Goal: Task Accomplishment & Management: Use online tool/utility

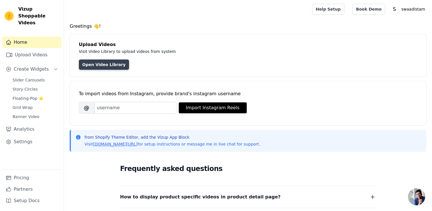
click at [98, 65] on link "Open Video Library" at bounding box center [104, 64] width 50 height 10
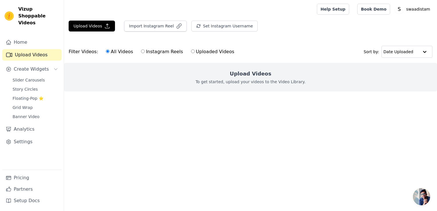
click at [141, 51] on input "Instagram Reels" at bounding box center [143, 51] width 4 height 4
radio input "true"
click at [100, 26] on button "Upload Videos" at bounding box center [92, 26] width 46 height 11
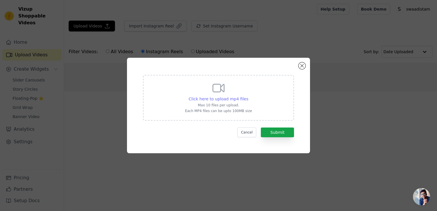
click at [219, 97] on span "Click here to upload mp4 files" at bounding box center [219, 99] width 60 height 5
click at [248, 96] on input "Click here to upload mp4 files Max 10 files per upload. Each MP4 files can be u…" at bounding box center [248, 96] width 0 height 0
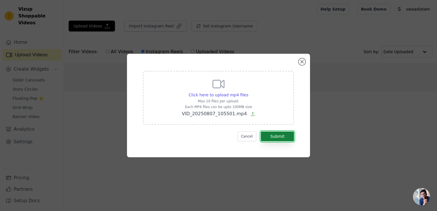
click at [274, 139] on button "Submit" at bounding box center [277, 136] width 33 height 10
click at [274, 134] on button "Submit" at bounding box center [277, 136] width 33 height 10
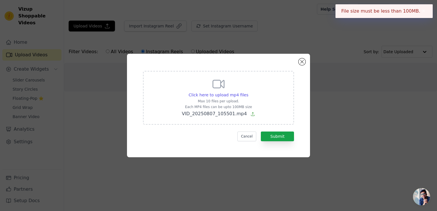
click at [305, 62] on div "Click here to upload mp4 files Max 10 files per upload. Each MP4 files can be u…" at bounding box center [218, 105] width 183 height 103
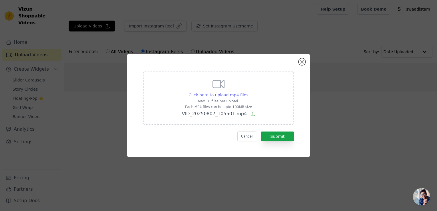
click at [225, 95] on span "Click here to upload mp4 files" at bounding box center [219, 95] width 60 height 5
click at [248, 92] on input "Click here to upload mp4 files Max 10 files per upload. Each MP4 files can be u…" at bounding box center [248, 92] width 0 height 0
type input "C:\fakepath\VID_20250807_101740.mp4"
click at [277, 138] on button "Submit" at bounding box center [277, 136] width 33 height 10
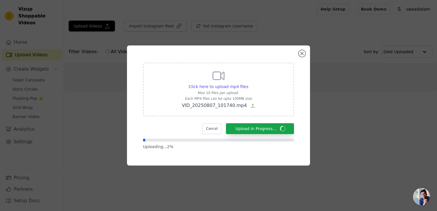
drag, startPoint x: 418, startPoint y: 195, endPoint x: 402, endPoint y: 170, distance: 29.9
click at [410, 114] on body "Vizup Shoppable Videos Home Upload Videos Create Widgets Slider Carousels Story…" at bounding box center [218, 57] width 437 height 114
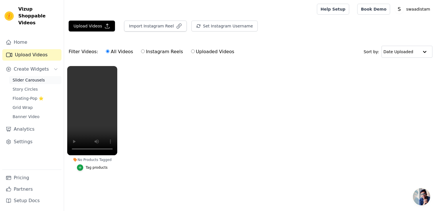
click at [28, 77] on span "Slider Carousels" at bounding box center [29, 80] width 32 height 6
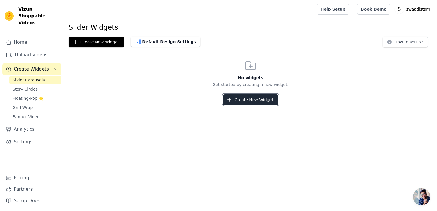
click at [241, 99] on button "Create New Widget" at bounding box center [250, 99] width 55 height 11
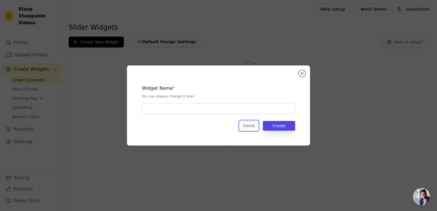
click at [248, 122] on button "Cancel" at bounding box center [248, 126] width 19 height 10
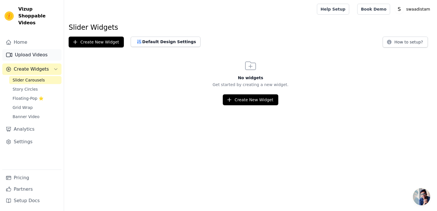
drag, startPoint x: 26, startPoint y: 60, endPoint x: 29, endPoint y: 48, distance: 12.5
click at [26, 66] on span "Create Widgets" at bounding box center [31, 69] width 35 height 7
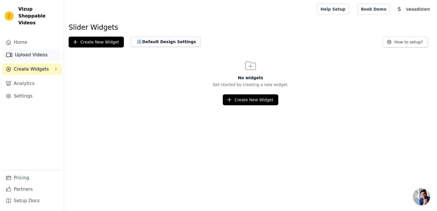
click at [29, 49] on link "Upload Videos" at bounding box center [31, 54] width 59 height 11
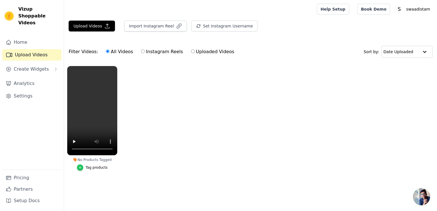
click at [81, 166] on icon "button" at bounding box center [80, 167] width 3 height 3
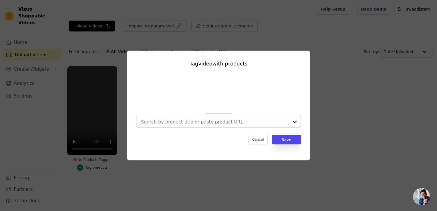
click at [175, 121] on input "No Products Tagged Tag video with products Cancel Save Tag products" at bounding box center [215, 121] width 148 height 5
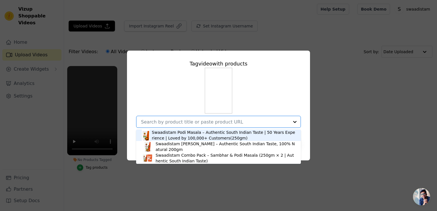
click at [175, 137] on div "Swaadistam Podi Masala – Authentic South Indian Taste | 50 Years Experience | L…" at bounding box center [223, 134] width 143 height 11
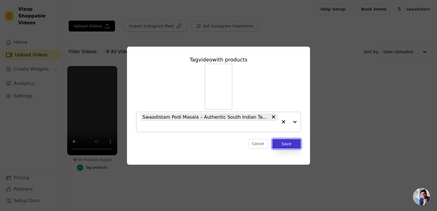
click at [287, 145] on button "Save" at bounding box center [286, 144] width 29 height 10
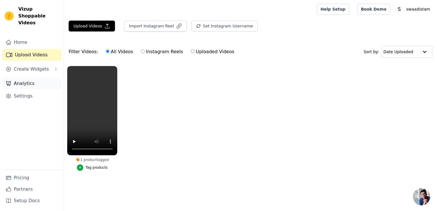
click at [26, 78] on link "Analytics" at bounding box center [31, 83] width 59 height 11
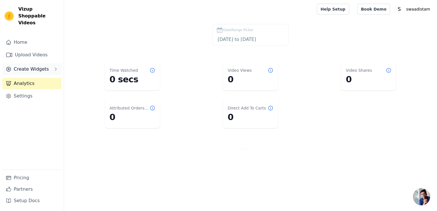
click at [45, 66] on span "Create Widgets" at bounding box center [31, 69] width 35 height 7
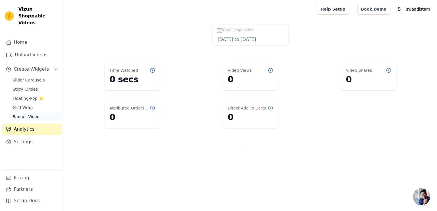
click at [36, 114] on span "Banner Video" at bounding box center [26, 117] width 27 height 6
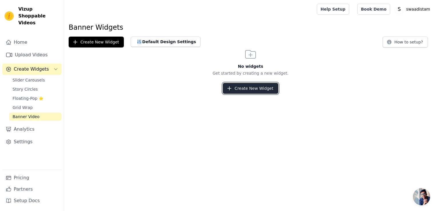
click at [240, 91] on button "Create New Widget" at bounding box center [250, 88] width 55 height 11
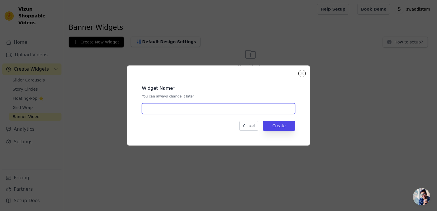
click at [156, 106] on input "text" at bounding box center [218, 108] width 153 height 11
type input "swaad"
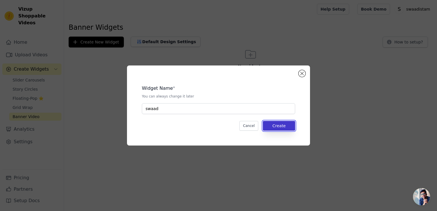
drag, startPoint x: 280, startPoint y: 128, endPoint x: 278, endPoint y: 123, distance: 6.1
click at [280, 128] on button "Create" at bounding box center [279, 126] width 32 height 10
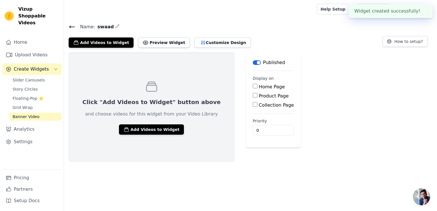
click at [253, 86] on input "Home Page" at bounding box center [255, 86] width 5 height 5
checkbox input "true"
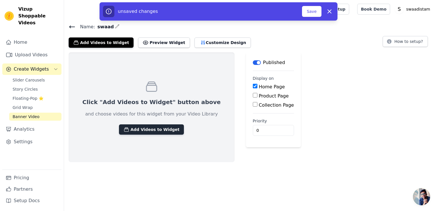
click at [148, 129] on button "Add Videos to Widget" at bounding box center [151, 129] width 65 height 10
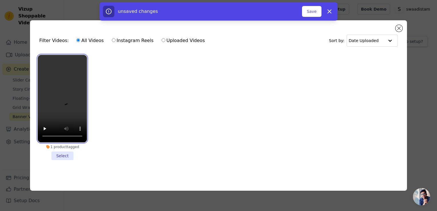
click at [60, 106] on video at bounding box center [62, 98] width 49 height 87
click at [57, 153] on li "1 product tagged Select" at bounding box center [62, 107] width 49 height 105
click at [0, 0] on input "1 product tagged Select" at bounding box center [0, 0] width 0 height 0
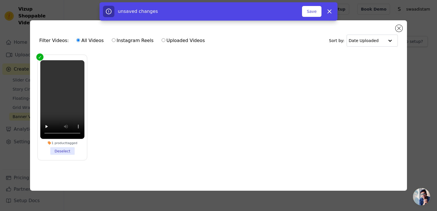
click at [111, 38] on label "Instagram Reels" at bounding box center [132, 40] width 42 height 7
click at [112, 38] on input "Instagram Reels" at bounding box center [114, 40] width 4 height 4
radio input "true"
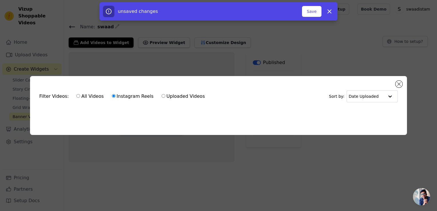
click at [111, 38] on div "Filter Videos: All Videos Instagram Reels Uploaded Videos Sort by: Date Uploade…" at bounding box center [218, 105] width 437 height 211
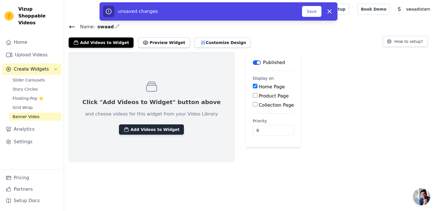
click at [147, 131] on button "Add Videos to Widget" at bounding box center [151, 129] width 65 height 10
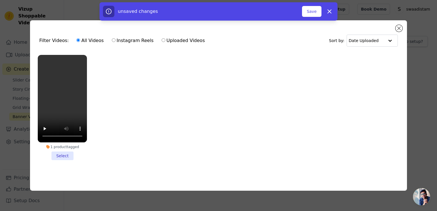
click at [56, 152] on li "1 product tagged Select" at bounding box center [62, 107] width 49 height 105
click at [0, 0] on input "1 product tagged Select" at bounding box center [0, 0] width 0 height 0
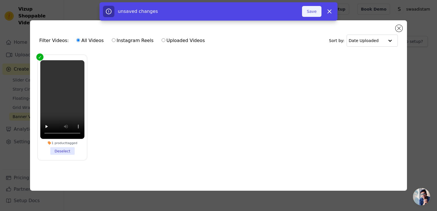
click at [310, 9] on button "Save" at bounding box center [311, 11] width 19 height 11
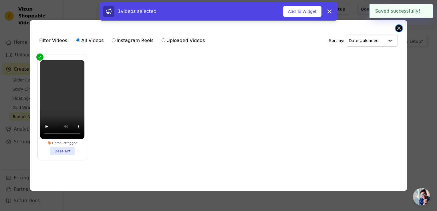
click at [400, 27] on button "Close modal" at bounding box center [398, 28] width 7 height 7
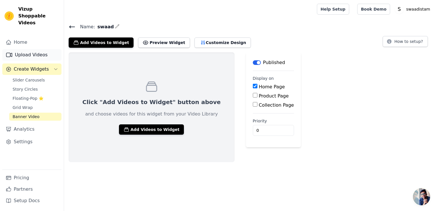
click at [25, 49] on link "Upload Videos" at bounding box center [31, 54] width 59 height 11
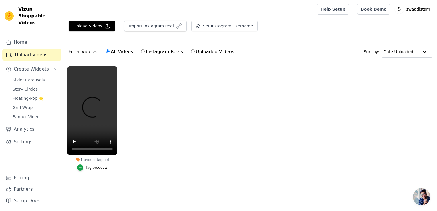
click at [141, 51] on input "Instagram Reels" at bounding box center [143, 51] width 4 height 4
radio input "true"
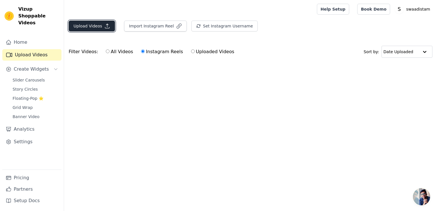
click at [84, 24] on button "Upload Videos" at bounding box center [92, 26] width 46 height 11
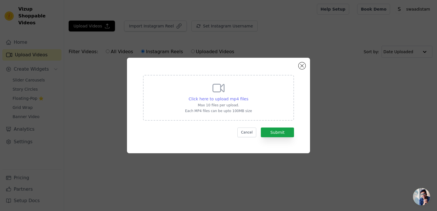
click at [229, 100] on span "Click here to upload mp4 files" at bounding box center [219, 99] width 60 height 5
click at [248, 96] on input "Click here to upload mp4 files Max 10 files per upload. Each MP4 files can be u…" at bounding box center [248, 96] width 0 height 0
type input "C:\fakepath\VID_20250726_223218.mp4"
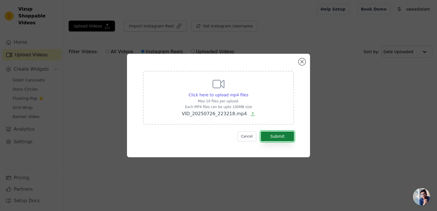
click at [267, 135] on button "Submit" at bounding box center [277, 136] width 33 height 10
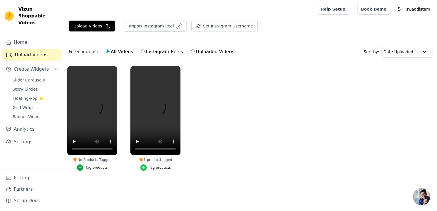
click at [145, 168] on icon "button" at bounding box center [143, 167] width 4 height 4
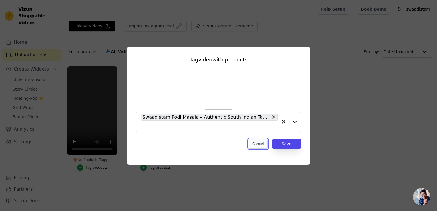
click at [259, 147] on button "Cancel" at bounding box center [257, 144] width 19 height 10
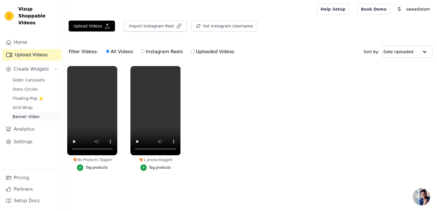
click at [25, 114] on span "Banner Video" at bounding box center [26, 117] width 27 height 6
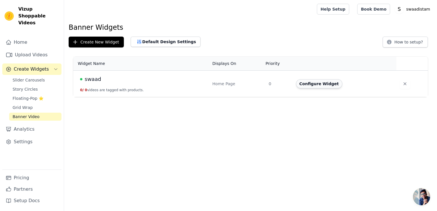
click at [308, 85] on button "Configure Widget" at bounding box center [319, 83] width 46 height 9
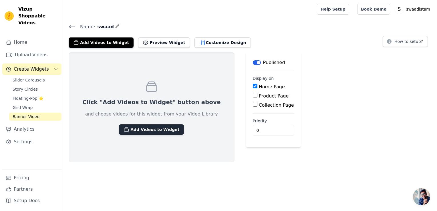
click at [143, 130] on button "Add Videos to Widget" at bounding box center [151, 129] width 65 height 10
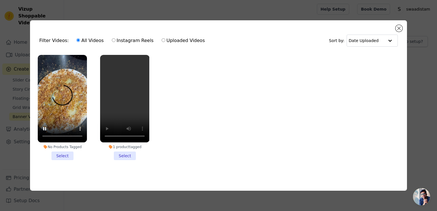
click at [63, 155] on li "No Products Tagged Select" at bounding box center [62, 107] width 49 height 105
click at [0, 0] on input "No Products Tagged Select" at bounding box center [0, 0] width 0 height 0
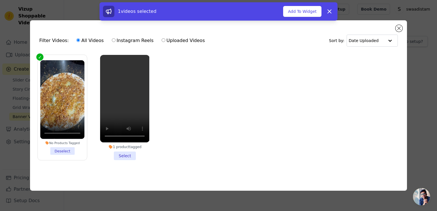
click at [125, 153] on li "1 product tagged Select" at bounding box center [124, 107] width 49 height 105
click at [0, 0] on input "1 product tagged Select" at bounding box center [0, 0] width 0 height 0
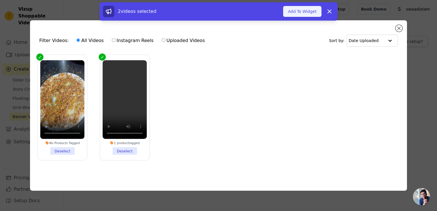
click at [303, 12] on button "Add To Widget" at bounding box center [302, 11] width 38 height 11
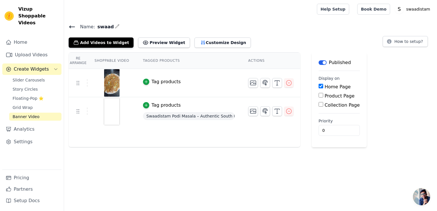
click at [156, 81] on div "Tag products" at bounding box center [165, 81] width 29 height 7
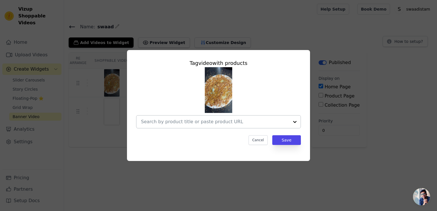
click at [178, 123] on input "text" at bounding box center [215, 121] width 148 height 7
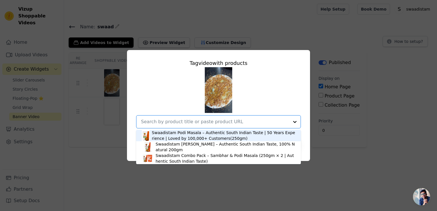
click at [178, 123] on input "text" at bounding box center [215, 121] width 148 height 7
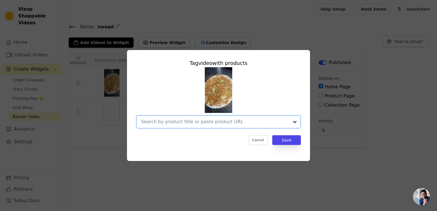
click at [215, 118] on input "text" at bounding box center [215, 121] width 148 height 7
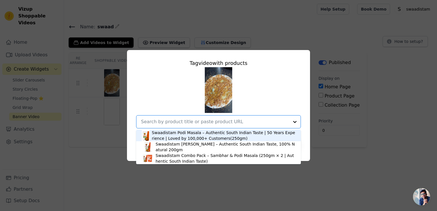
click at [179, 139] on div "Swaadistam Podi Masala – Authentic South Indian Taste | 50 Years Experience | L…" at bounding box center [223, 135] width 143 height 11
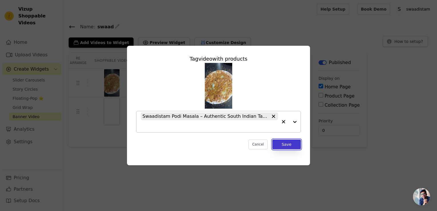
click at [287, 144] on button "Save" at bounding box center [286, 144] width 29 height 10
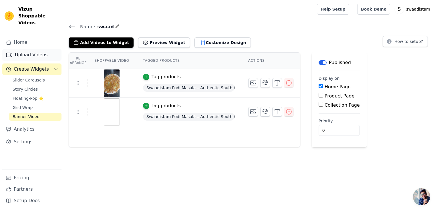
click at [28, 49] on link "Upload Videos" at bounding box center [31, 54] width 59 height 11
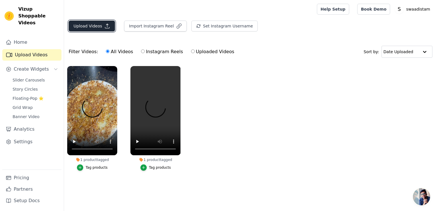
click at [92, 25] on button "Upload Videos" at bounding box center [92, 26] width 46 height 11
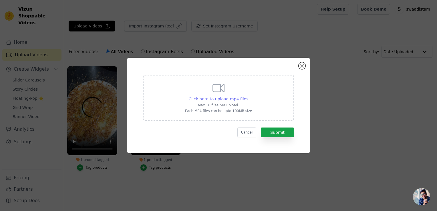
click at [223, 100] on span "Click here to upload mp4 files" at bounding box center [219, 99] width 60 height 5
click at [248, 96] on input "Click here to upload mp4 files Max 10 files per upload. Each MP4 files can be u…" at bounding box center [248, 96] width 0 height 0
type input "C:\fakepath\Video-173.mp4"
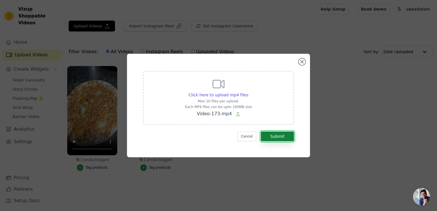
click at [276, 138] on button "Submit" at bounding box center [277, 136] width 33 height 10
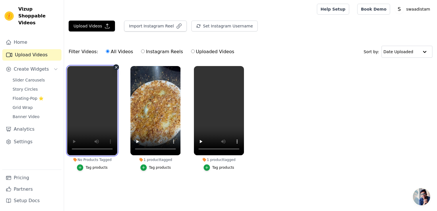
click at [82, 120] on video at bounding box center [92, 110] width 50 height 89
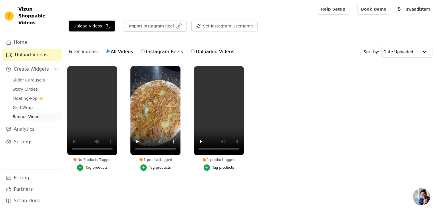
click at [26, 114] on span "Banner Video" at bounding box center [26, 117] width 27 height 6
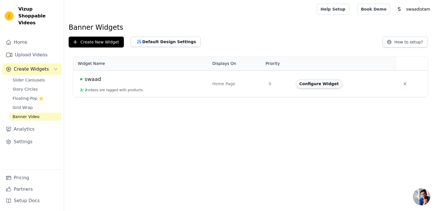
click at [313, 84] on button "Configure Widget" at bounding box center [319, 83] width 46 height 9
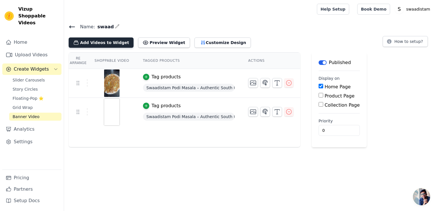
click at [97, 43] on button "Add Videos to Widget" at bounding box center [101, 42] width 65 height 10
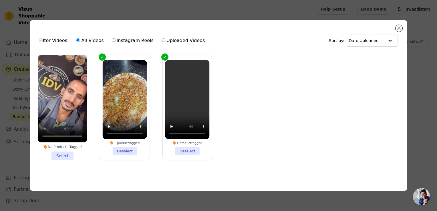
click at [67, 154] on li "No Products Tagged Select" at bounding box center [62, 107] width 49 height 105
click at [0, 0] on input "No Products Tagged Select" at bounding box center [0, 0] width 0 height 0
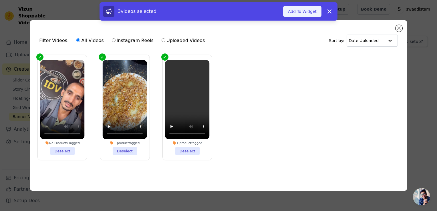
click at [304, 15] on button "Add To Widget" at bounding box center [302, 11] width 38 height 11
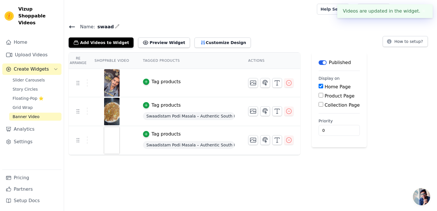
click at [202, 137] on td "Tag products Swaadistam Podi Masala – Authentic South Indian Taste | 50 Years E…" at bounding box center [188, 140] width 105 height 29
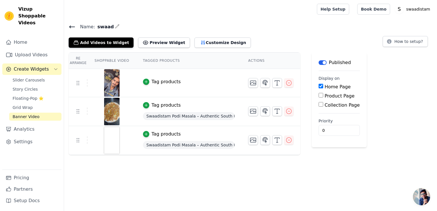
click at [190, 143] on span "Swaadistam Podi Masala – Authentic South Indian Taste | 50 Years Experience | L…" at bounding box center [188, 145] width 91 height 8
click at [273, 141] on icon "button" at bounding box center [276, 140] width 7 height 7
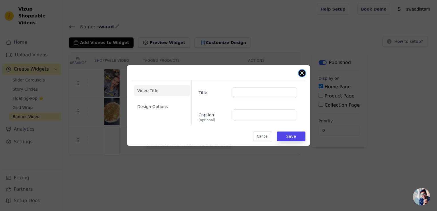
click at [303, 73] on button "Close modal" at bounding box center [301, 73] width 7 height 7
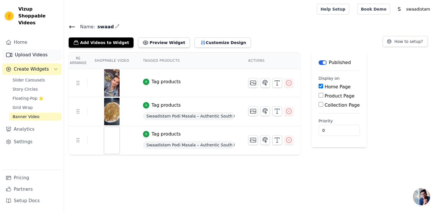
click at [22, 49] on link "Upload Videos" at bounding box center [31, 54] width 59 height 11
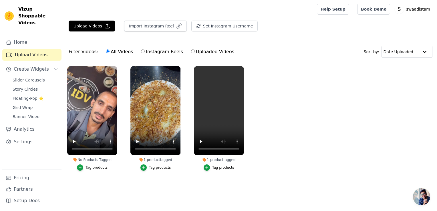
click at [141, 51] on input "Instagram Reels" at bounding box center [143, 51] width 4 height 4
radio input "true"
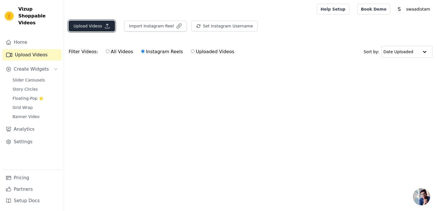
click at [100, 28] on button "Upload Videos" at bounding box center [92, 26] width 46 height 11
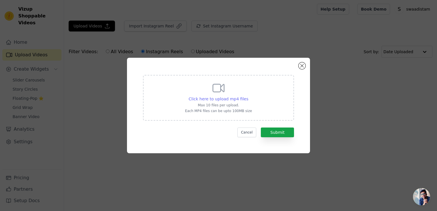
click at [224, 97] on span "Click here to upload mp4 files" at bounding box center [219, 99] width 60 height 5
click at [248, 96] on input "Click here to upload mp4 files Max 10 files per upload. Each MP4 files can be u…" at bounding box center [248, 96] width 0 height 0
type input "C:\fakepath\VID_20250807_102018.mp4"
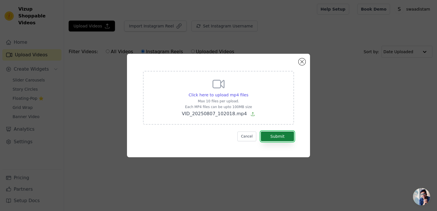
click at [271, 135] on button "Submit" at bounding box center [277, 136] width 33 height 10
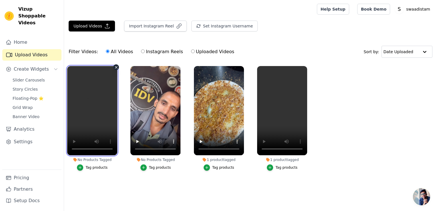
click at [91, 124] on video at bounding box center [92, 110] width 50 height 89
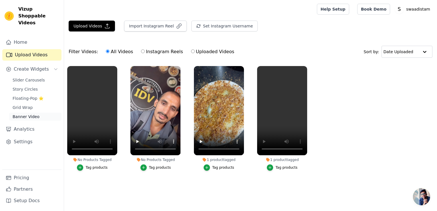
click at [27, 114] on span "Banner Video" at bounding box center [26, 117] width 27 height 6
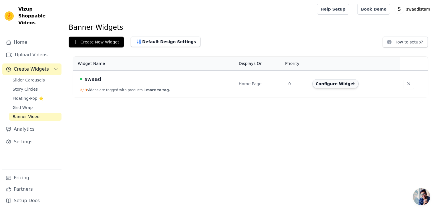
click at [326, 83] on button "Configure Widget" at bounding box center [335, 83] width 46 height 9
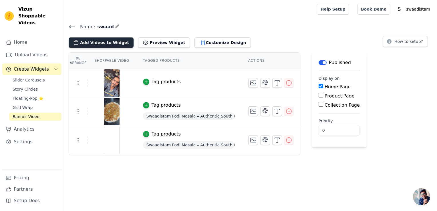
click at [112, 42] on button "Add Videos to Widget" at bounding box center [101, 42] width 65 height 10
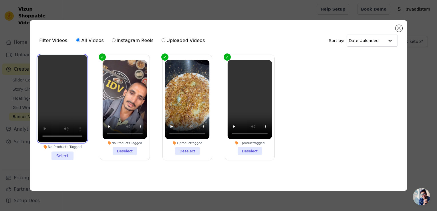
click at [60, 104] on video at bounding box center [62, 98] width 49 height 87
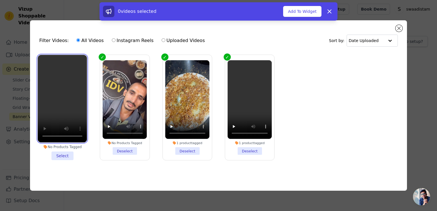
click at [56, 110] on video at bounding box center [62, 98] width 49 height 87
drag, startPoint x: 58, startPoint y: 153, endPoint x: 59, endPoint y: 150, distance: 3.3
click at [58, 153] on li "No Products Tagged Select" at bounding box center [62, 107] width 49 height 105
click at [0, 0] on input "No Products Tagged Select" at bounding box center [0, 0] width 0 height 0
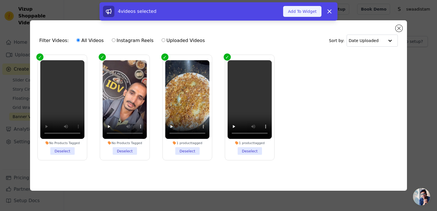
click at [299, 9] on button "Add To Widget" at bounding box center [302, 11] width 38 height 11
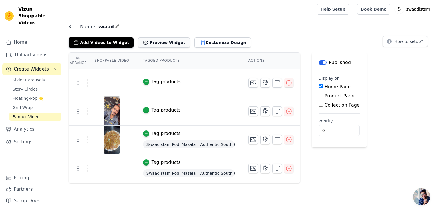
click at [153, 41] on button "Preview Widget" at bounding box center [163, 42] width 51 height 10
click at [29, 77] on span "Slider Carousels" at bounding box center [29, 80] width 32 height 6
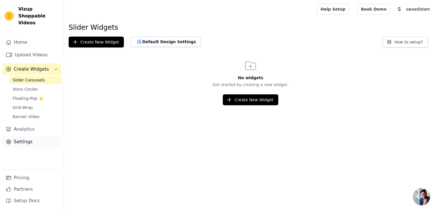
click at [16, 140] on link "Settings" at bounding box center [31, 141] width 59 height 11
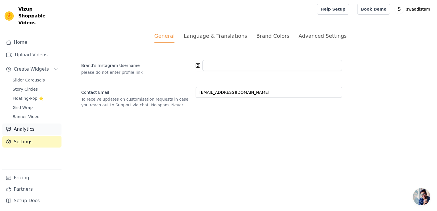
click at [24, 123] on link "Analytics" at bounding box center [31, 128] width 59 height 11
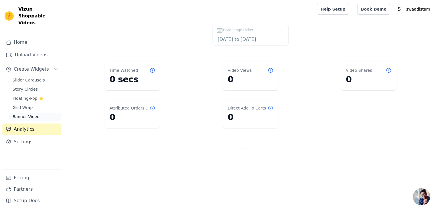
click at [29, 114] on span "Banner Video" at bounding box center [26, 117] width 27 height 6
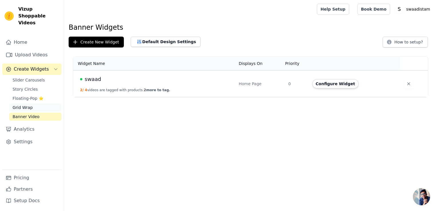
click at [30, 105] on span "Grid Wrap" at bounding box center [23, 108] width 20 height 6
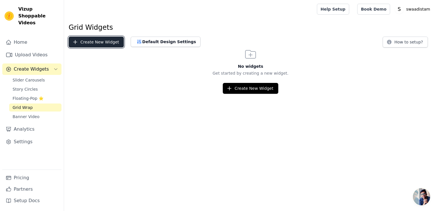
click at [105, 43] on button "Create New Widget" at bounding box center [96, 42] width 55 height 11
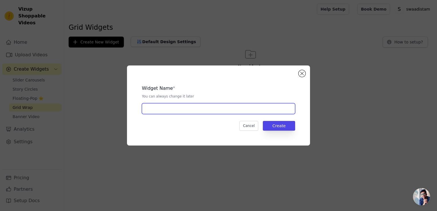
click at [225, 109] on input "text" at bounding box center [218, 108] width 153 height 11
type input "swaad"
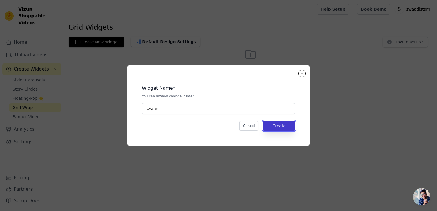
click at [276, 127] on button "Create" at bounding box center [279, 126] width 32 height 10
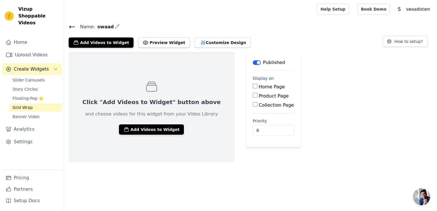
click at [253, 105] on input "Collection Page" at bounding box center [255, 104] width 5 height 5
checkbox input "true"
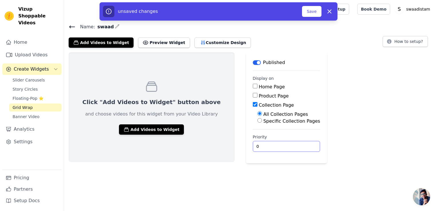
click at [253, 145] on input "0" at bounding box center [286, 146] width 67 height 11
type input "0"
type input "4"
click at [133, 130] on button "Add Videos to Widget" at bounding box center [151, 129] width 65 height 10
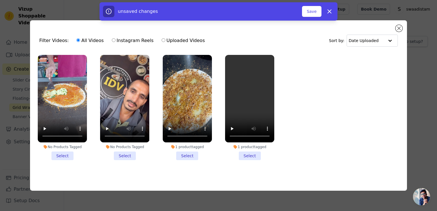
click at [60, 156] on li "No Products Tagged Select" at bounding box center [62, 107] width 49 height 105
click at [0, 0] on input "No Products Tagged Select" at bounding box center [0, 0] width 0 height 0
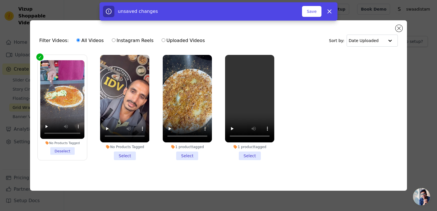
click at [129, 154] on li "No Products Tagged Select" at bounding box center [124, 107] width 49 height 105
click at [0, 0] on input "No Products Tagged Select" at bounding box center [0, 0] width 0 height 0
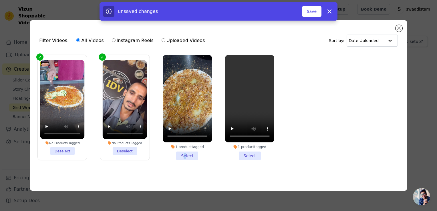
click at [185, 152] on li "1 product tagged Select" at bounding box center [187, 107] width 49 height 105
drag, startPoint x: 185, startPoint y: 152, endPoint x: 250, endPoint y: 153, distance: 64.6
click at [250, 153] on li "1 product tagged Select" at bounding box center [249, 107] width 49 height 105
click at [0, 0] on input "1 product tagged Select" at bounding box center [0, 0] width 0 height 0
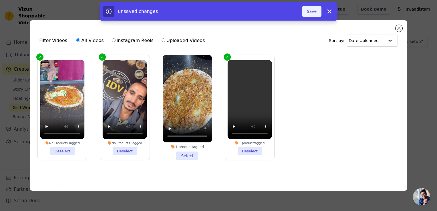
click at [309, 11] on button "Save" at bounding box center [311, 11] width 19 height 11
click at [305, 11] on button "Add To Widget" at bounding box center [302, 11] width 38 height 11
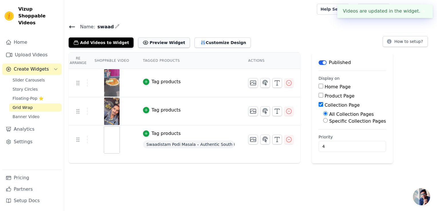
click at [155, 40] on button "Preview Widget" at bounding box center [163, 42] width 51 height 10
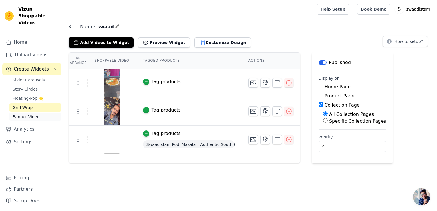
click at [30, 114] on span "Banner Video" at bounding box center [26, 117] width 27 height 6
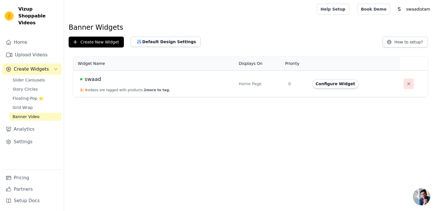
click at [407, 83] on icon "button" at bounding box center [408, 83] width 3 height 3
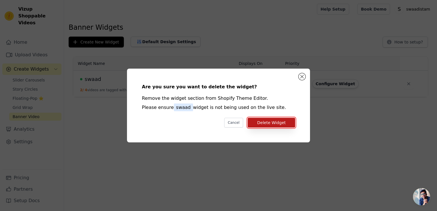
click at [271, 122] on button "Delete Widget" at bounding box center [270, 123] width 47 height 10
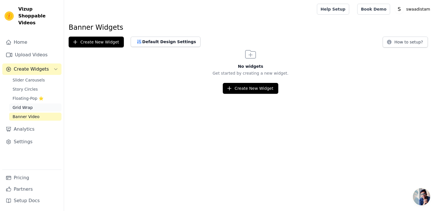
click at [26, 105] on span "Grid Wrap" at bounding box center [23, 108] width 20 height 6
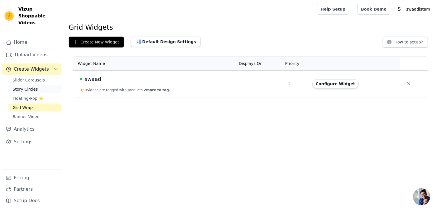
click at [25, 86] on span "Story Circles" at bounding box center [25, 89] width 25 height 6
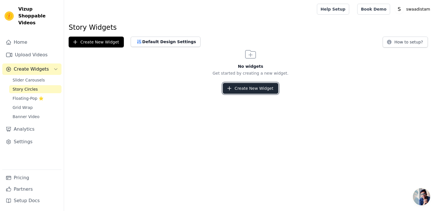
click at [250, 87] on button "Create New Widget" at bounding box center [250, 88] width 55 height 11
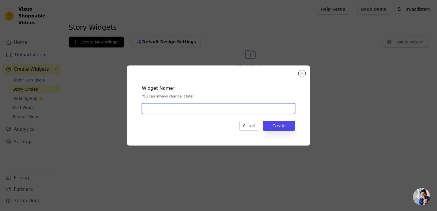
click at [204, 109] on input "text" at bounding box center [218, 108] width 153 height 11
type input "swaad"
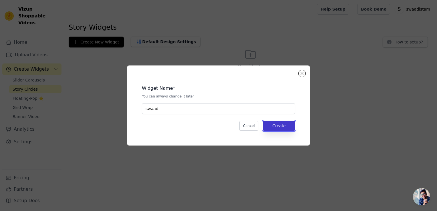
click at [281, 125] on button "Create" at bounding box center [279, 126] width 32 height 10
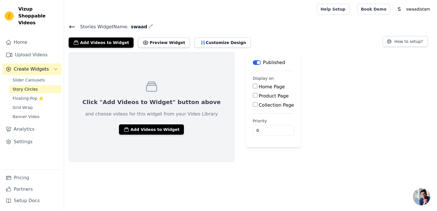
click at [253, 95] on input "Product Page" at bounding box center [255, 95] width 5 height 5
checkbox input "true"
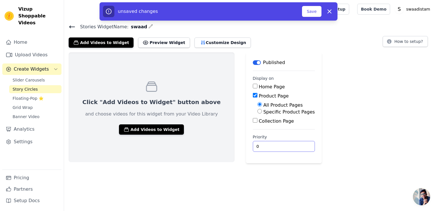
click at [253, 145] on input "0" at bounding box center [284, 146] width 62 height 11
type input "6"
type input "3"
click at [143, 132] on button "Add Videos to Widget" at bounding box center [151, 129] width 65 height 10
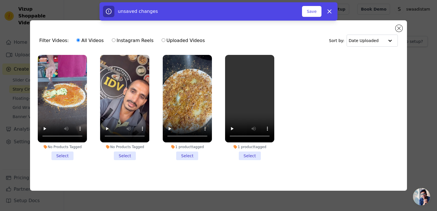
click at [63, 156] on li "No Products Tagged Select" at bounding box center [62, 107] width 49 height 105
click at [0, 0] on input "No Products Tagged Select" at bounding box center [0, 0] width 0 height 0
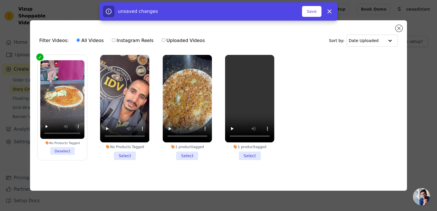
drag, startPoint x: 121, startPoint y: 156, endPoint x: 162, endPoint y: 156, distance: 41.7
click at [122, 155] on li "No Products Tagged Select" at bounding box center [124, 107] width 49 height 105
click at [0, 0] on input "No Products Tagged Select" at bounding box center [0, 0] width 0 height 0
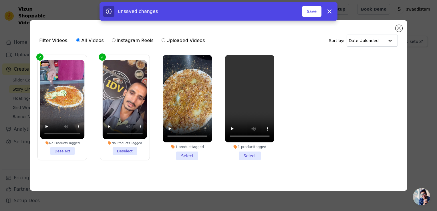
click at [185, 155] on li "1 product tagged Select" at bounding box center [187, 107] width 49 height 105
click at [254, 156] on li "1 product tagged Select" at bounding box center [249, 107] width 49 height 105
click at [0, 0] on input "1 product tagged Select" at bounding box center [0, 0] width 0 height 0
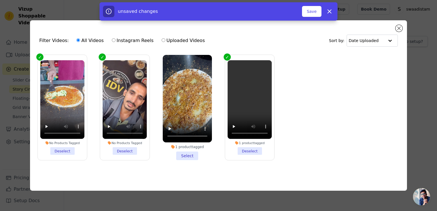
click at [189, 153] on li "1 product tagged Select" at bounding box center [187, 107] width 49 height 105
click at [0, 0] on input "1 product tagged Select" at bounding box center [0, 0] width 0 height 0
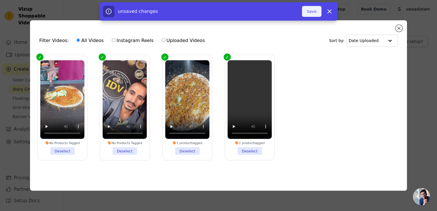
click at [313, 14] on button "Save" at bounding box center [311, 11] width 19 height 11
click at [308, 12] on button "Save" at bounding box center [311, 11] width 19 height 11
click at [300, 11] on button "Add To Widget" at bounding box center [302, 11] width 38 height 11
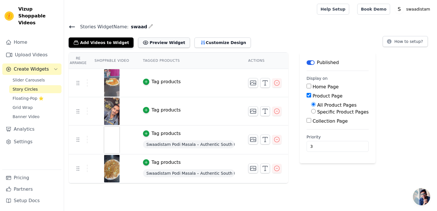
click at [157, 43] on button "Preview Widget" at bounding box center [163, 42] width 51 height 10
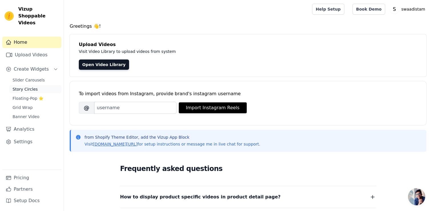
click at [25, 86] on span "Story Circles" at bounding box center [25, 89] width 25 height 6
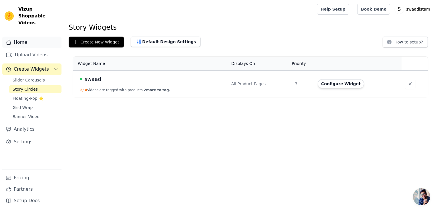
click at [22, 37] on link "Home" at bounding box center [31, 42] width 59 height 11
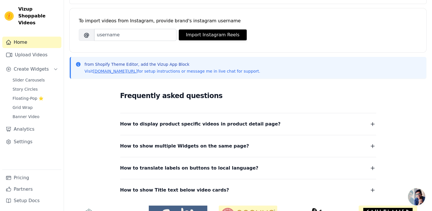
scroll to position [109, 0]
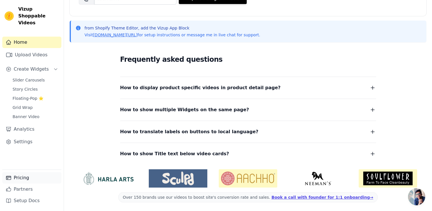
click at [17, 180] on link "Pricing" at bounding box center [31, 177] width 59 height 11
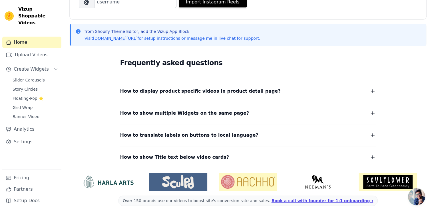
scroll to position [109, 0]
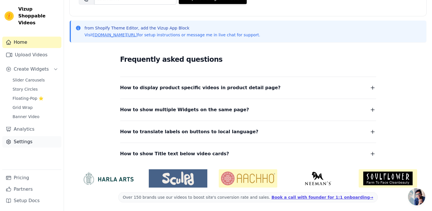
click at [15, 137] on link "Settings" at bounding box center [31, 141] width 59 height 11
